Goal: Transaction & Acquisition: Purchase product/service

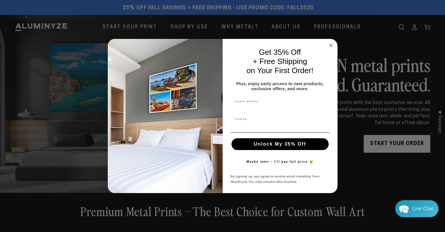
click at [329, 44] on circle "Close dialog" at bounding box center [330, 45] width 7 height 7
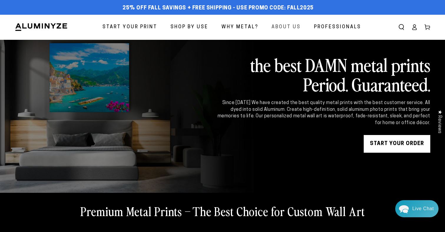
click at [282, 26] on span "About Us" at bounding box center [285, 27] width 29 height 9
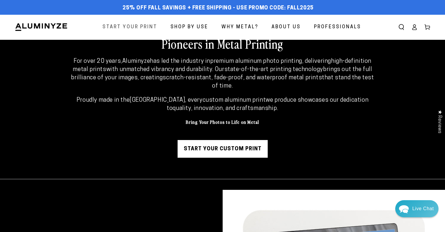
click at [119, 27] on span "Start Your Print" at bounding box center [129, 27] width 55 height 9
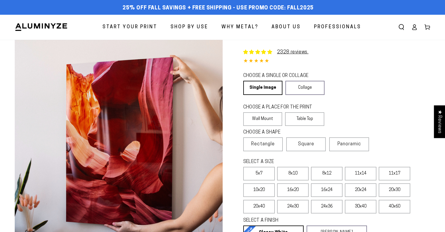
select select "**********"
click at [266, 90] on link "Single Image" at bounding box center [262, 88] width 38 height 14
click at [265, 116] on label "Wall Mount" at bounding box center [262, 119] width 39 height 14
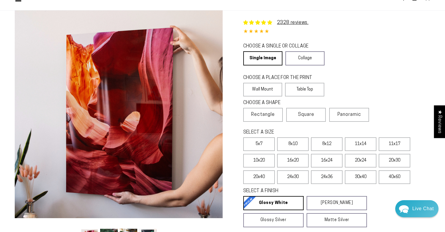
scroll to position [30, 0]
click at [285, 148] on label "8x10" at bounding box center [292, 144] width 31 height 14
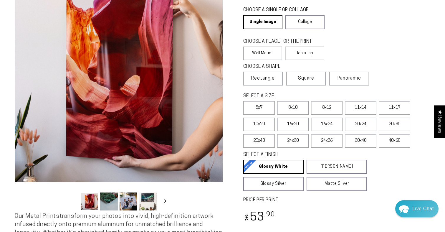
scroll to position [66, 0]
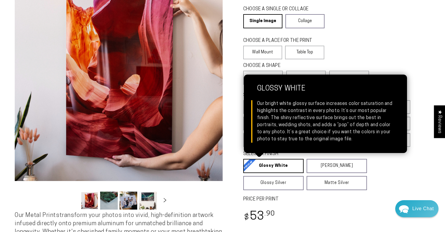
click at [275, 165] on link "Glossy White Glossy White Our bright white glossy surface increases color satur…" at bounding box center [273, 166] width 60 height 14
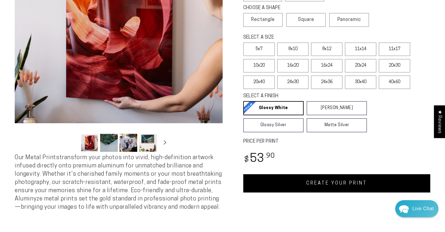
scroll to position [127, 0]
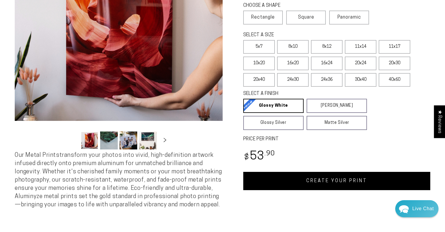
click at [298, 181] on link "CREATE YOUR PRINT" at bounding box center [336, 181] width 187 height 18
